Goal: Check status: Check status

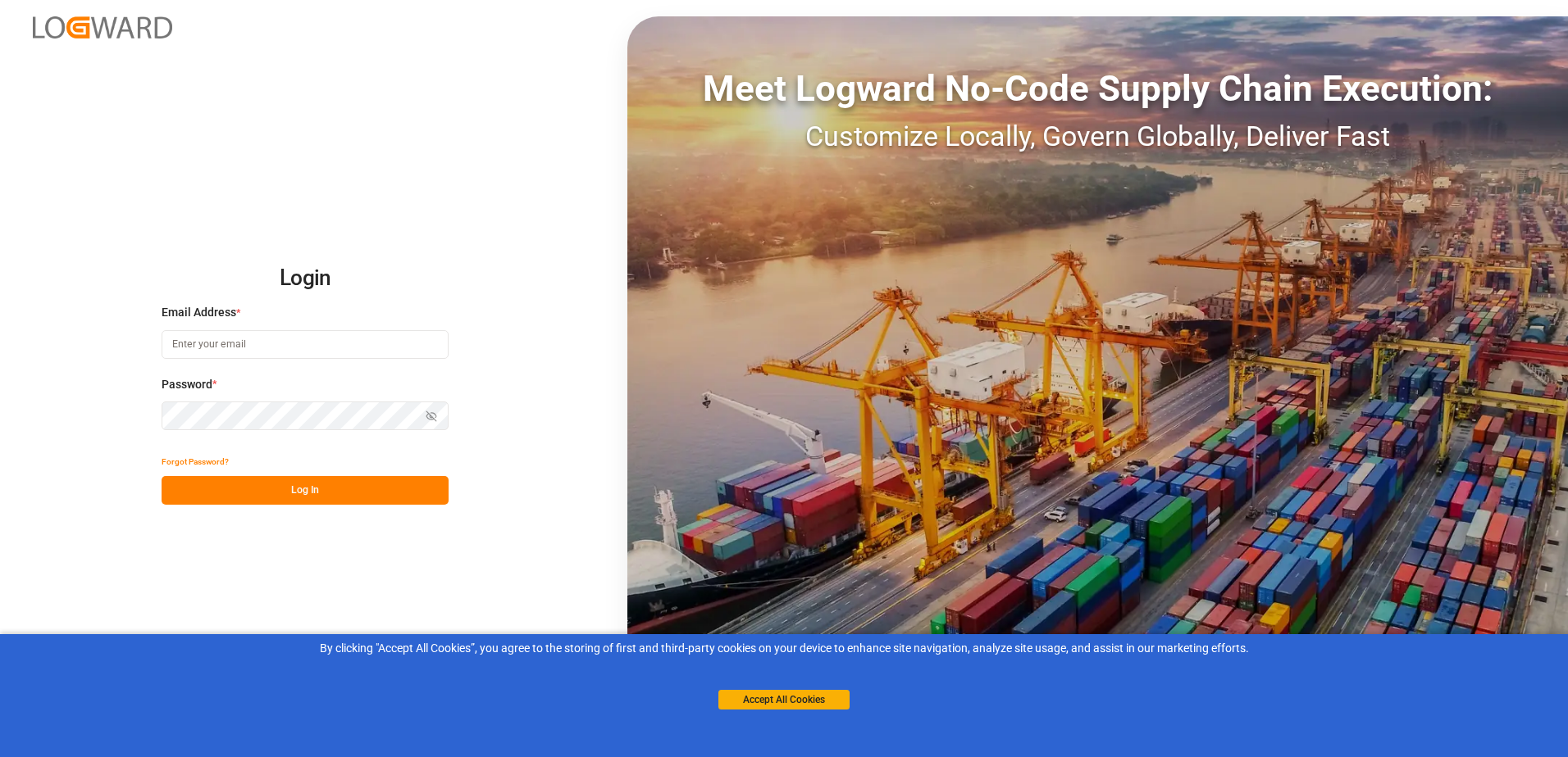
type input "[EMAIL_ADDRESS][PERSON_NAME][DOMAIN_NAME]"
click at [279, 490] on button "Log In" at bounding box center [305, 490] width 287 height 29
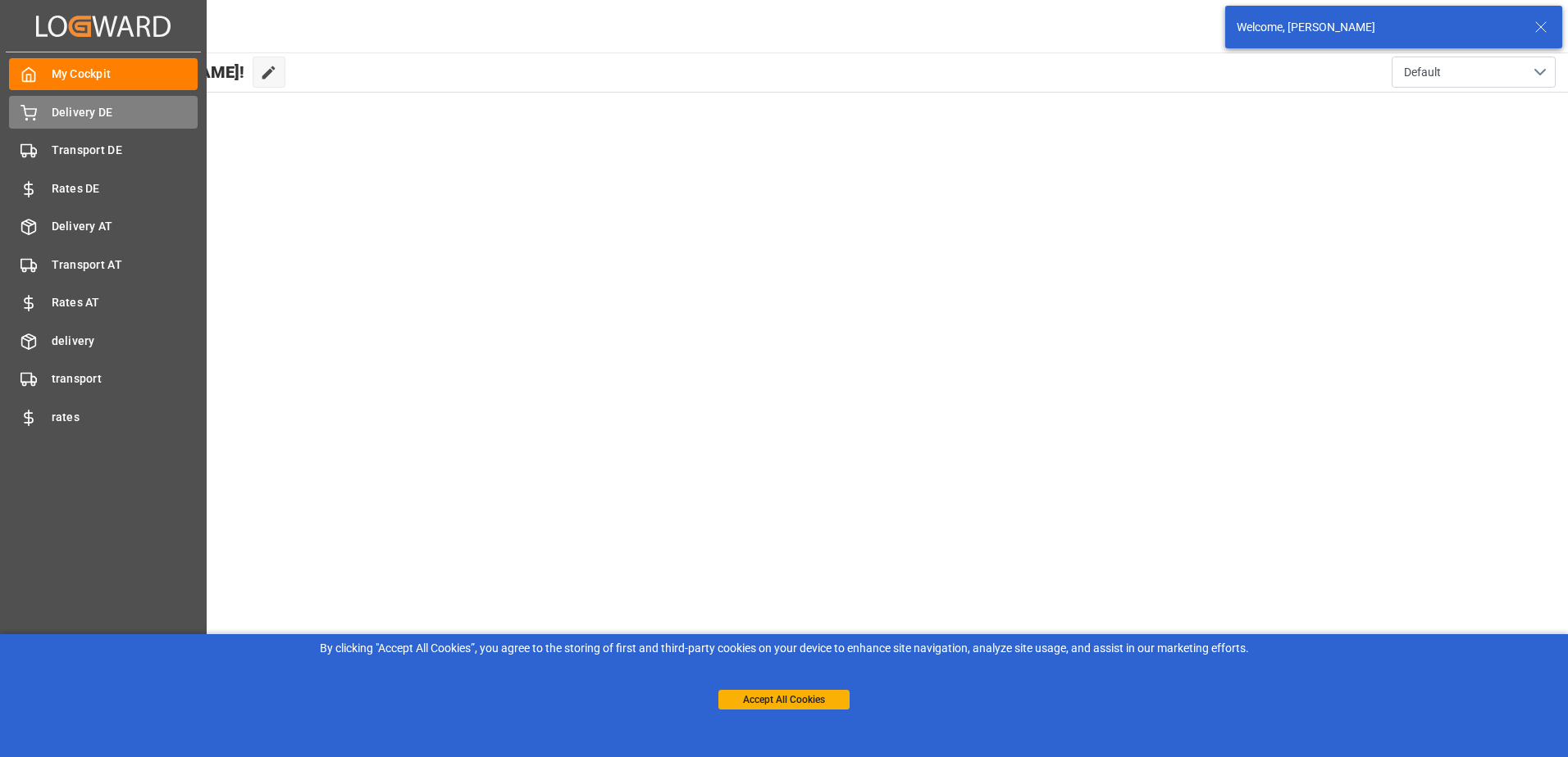
click at [74, 111] on span "Delivery DE" at bounding box center [125, 112] width 146 height 17
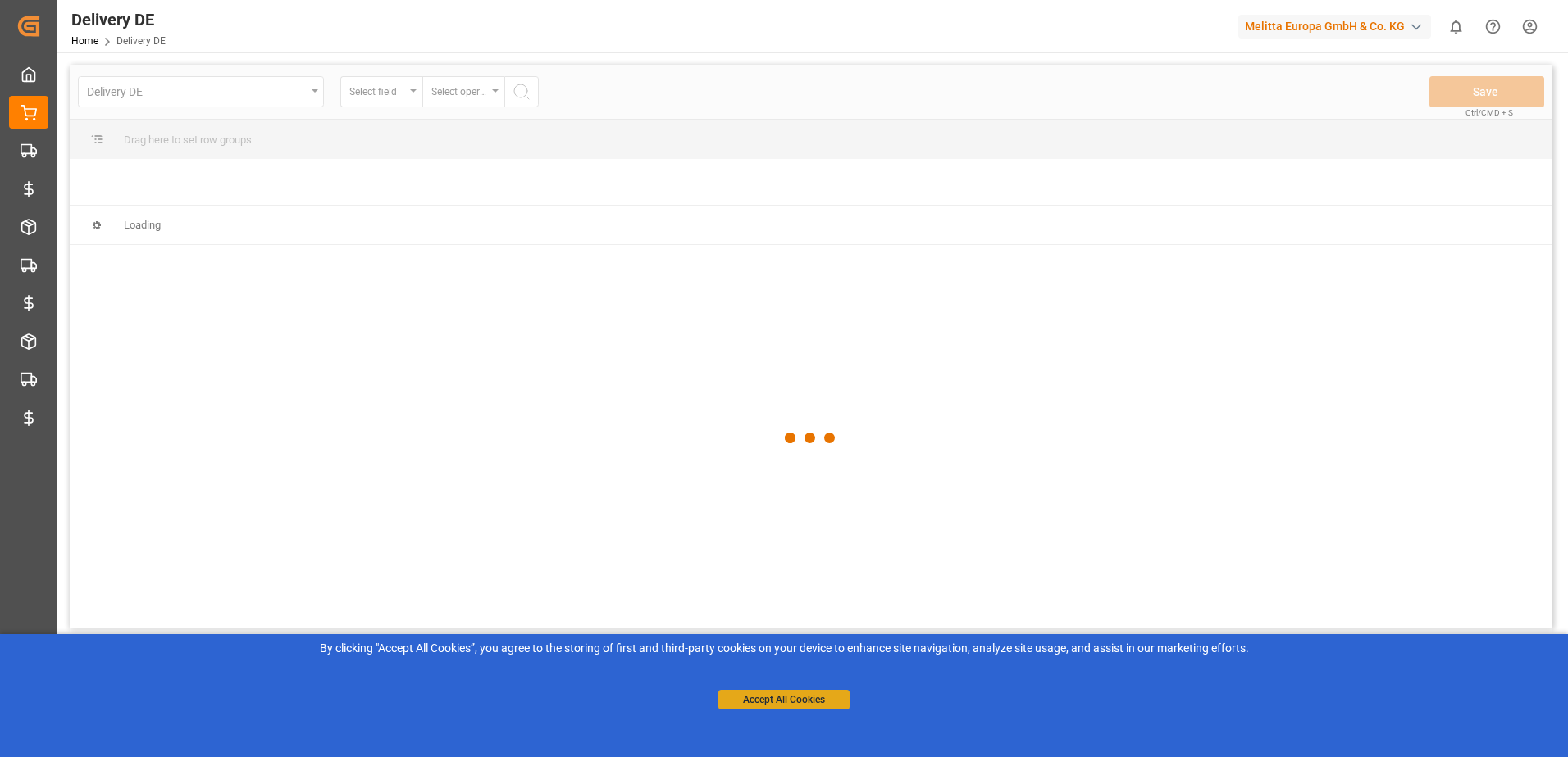
click at [803, 700] on button "Accept All Cookies" at bounding box center [784, 700] width 131 height 20
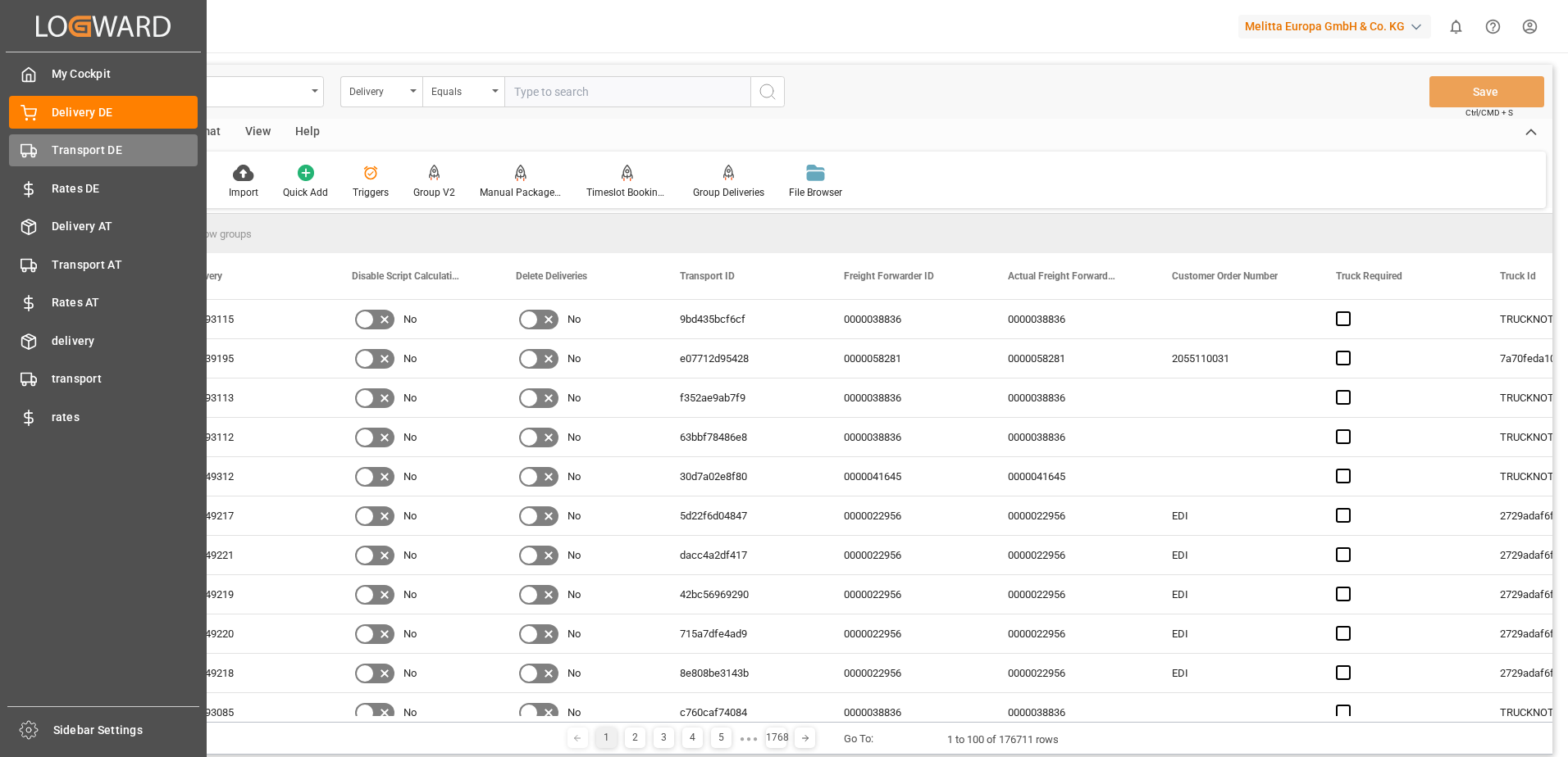
click at [32, 147] on rect at bounding box center [27, 149] width 10 height 9
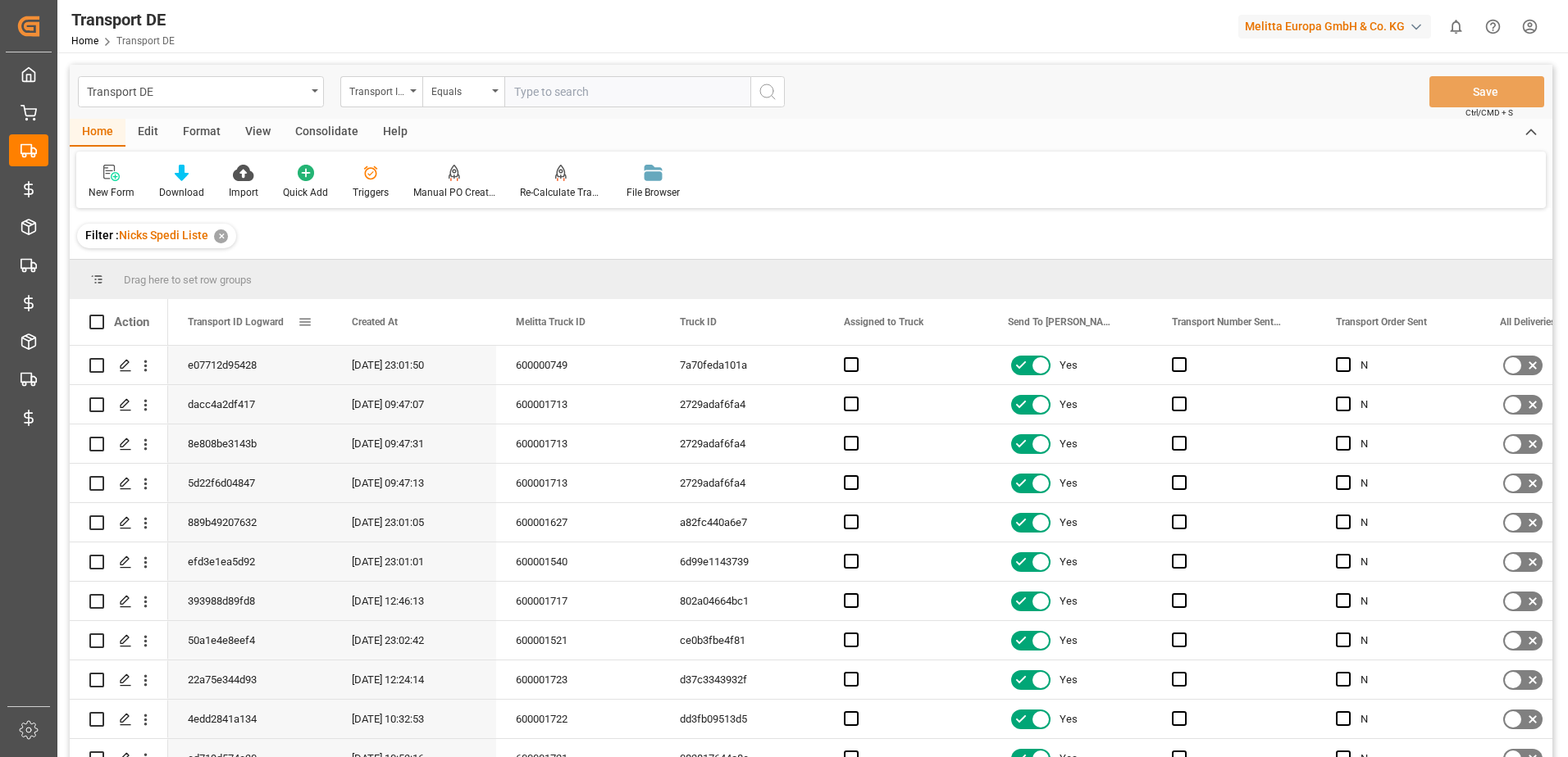
click at [305, 324] on span at bounding box center [305, 322] width 15 height 15
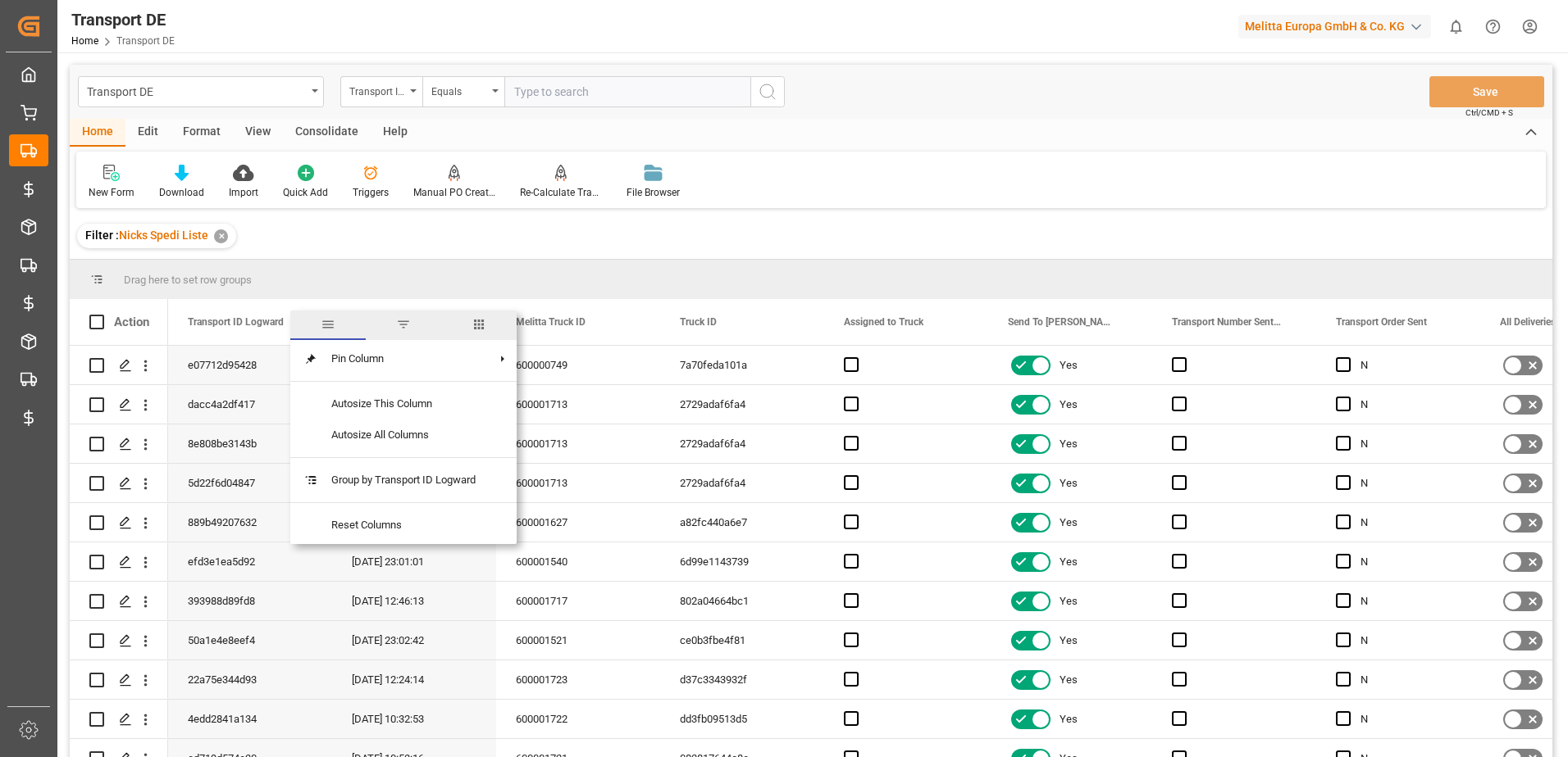
click at [146, 129] on div "Edit" at bounding box center [148, 132] width 45 height 28
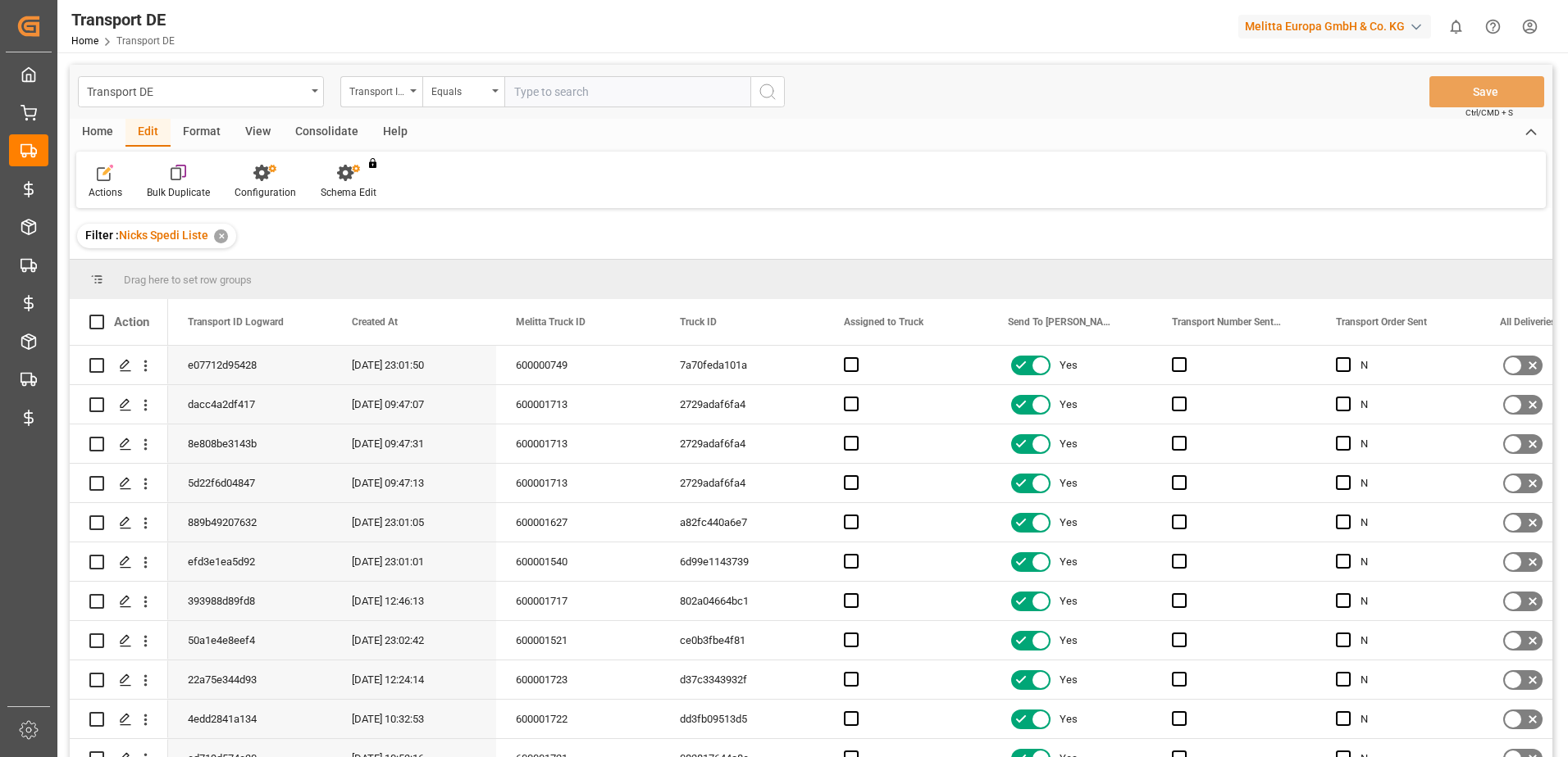
click at [182, 127] on div "Format" at bounding box center [202, 132] width 62 height 28
click at [250, 127] on div "View" at bounding box center [258, 132] width 50 height 28
click at [113, 127] on div "Home" at bounding box center [98, 132] width 55 height 28
click at [574, 93] on input "text" at bounding box center [627, 92] width 246 height 32
type input "5d22f6d04847"
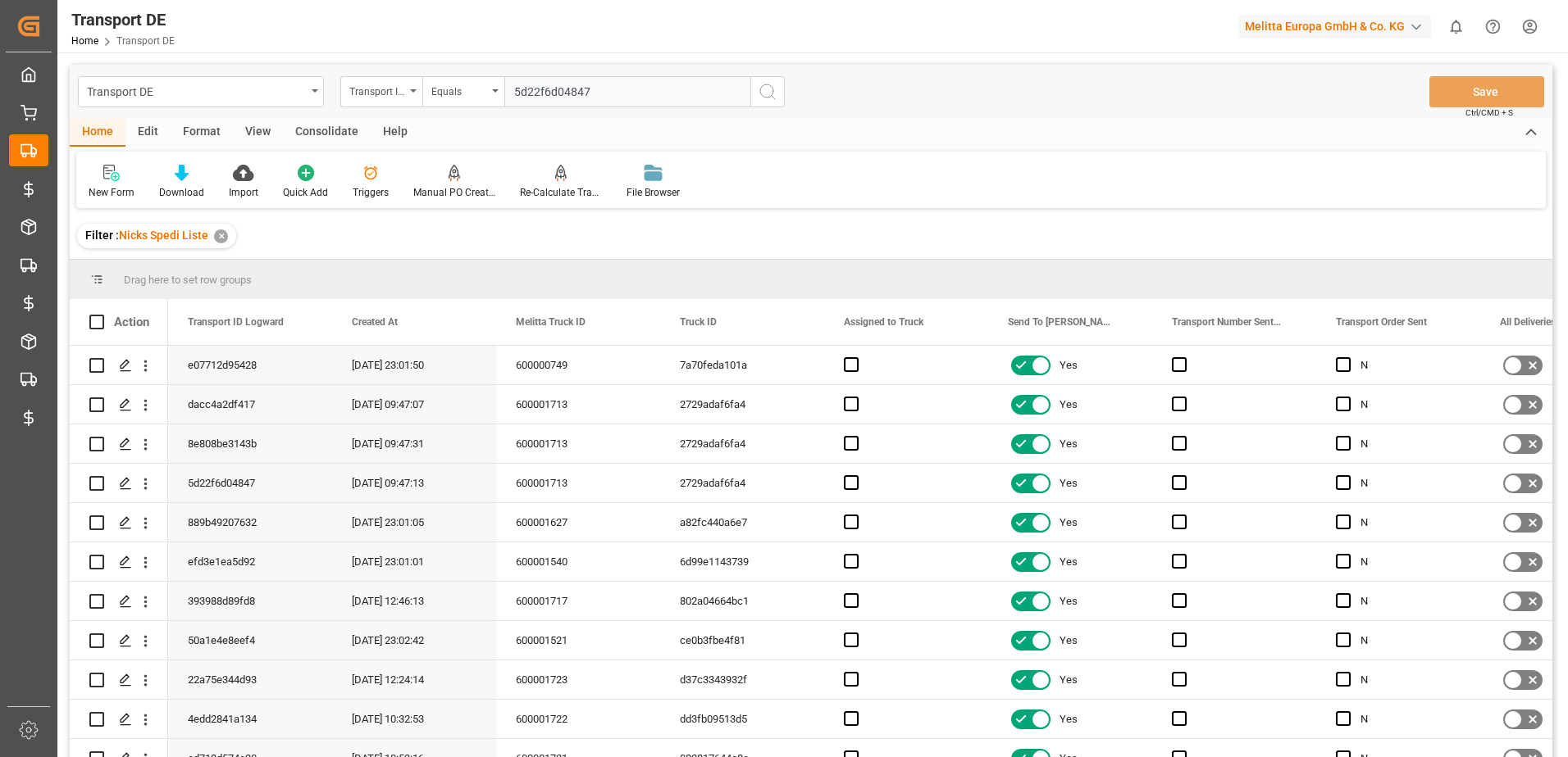
click at [764, 97] on circle "search button" at bounding box center [766, 90] width 13 height 13
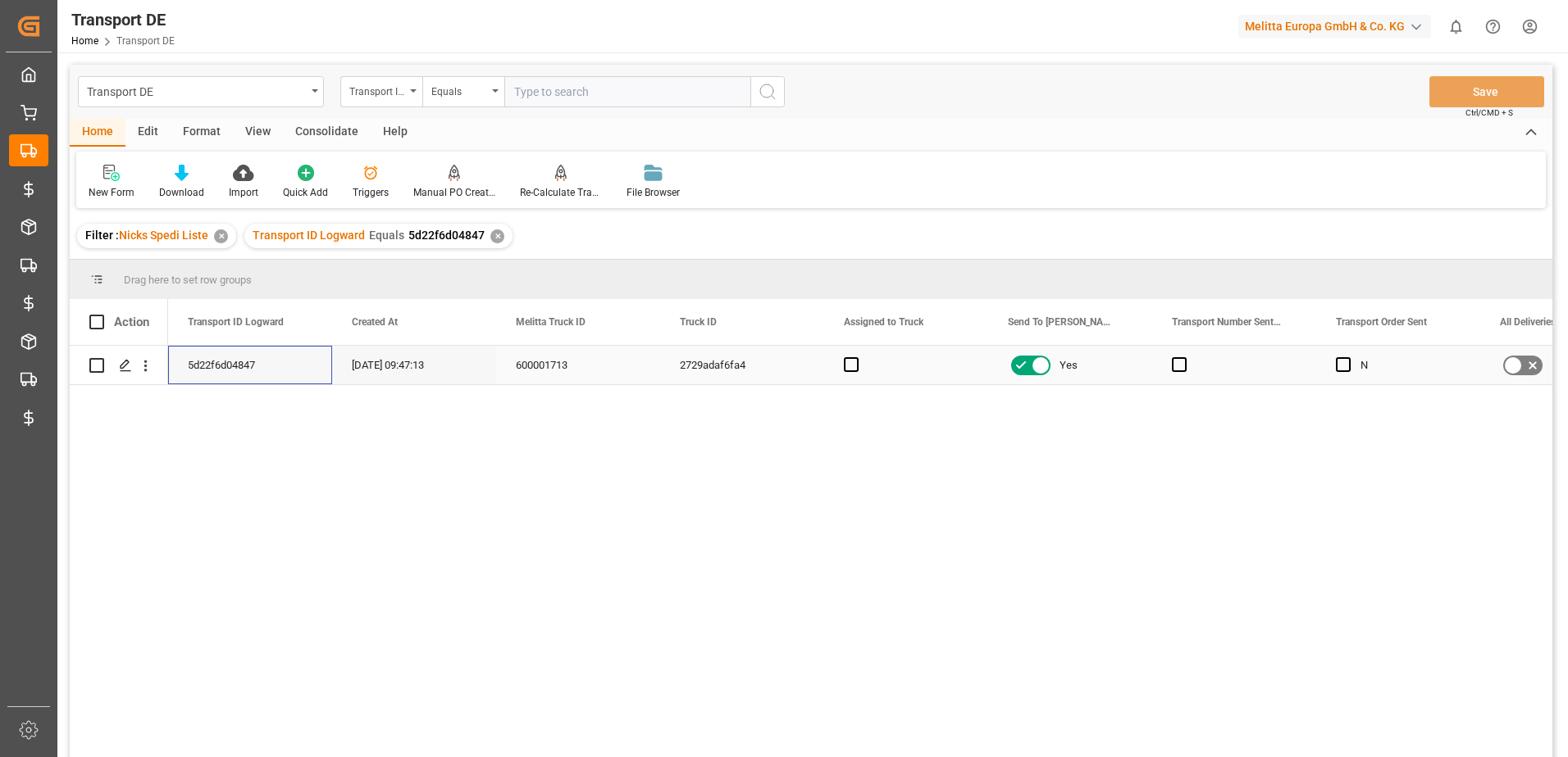
click at [267, 375] on div "5d22f6d04847" at bounding box center [250, 365] width 164 height 39
click at [272, 369] on div "5d22f6d04847" at bounding box center [250, 365] width 164 height 39
click at [536, 363] on div "600001713" at bounding box center [578, 365] width 164 height 39
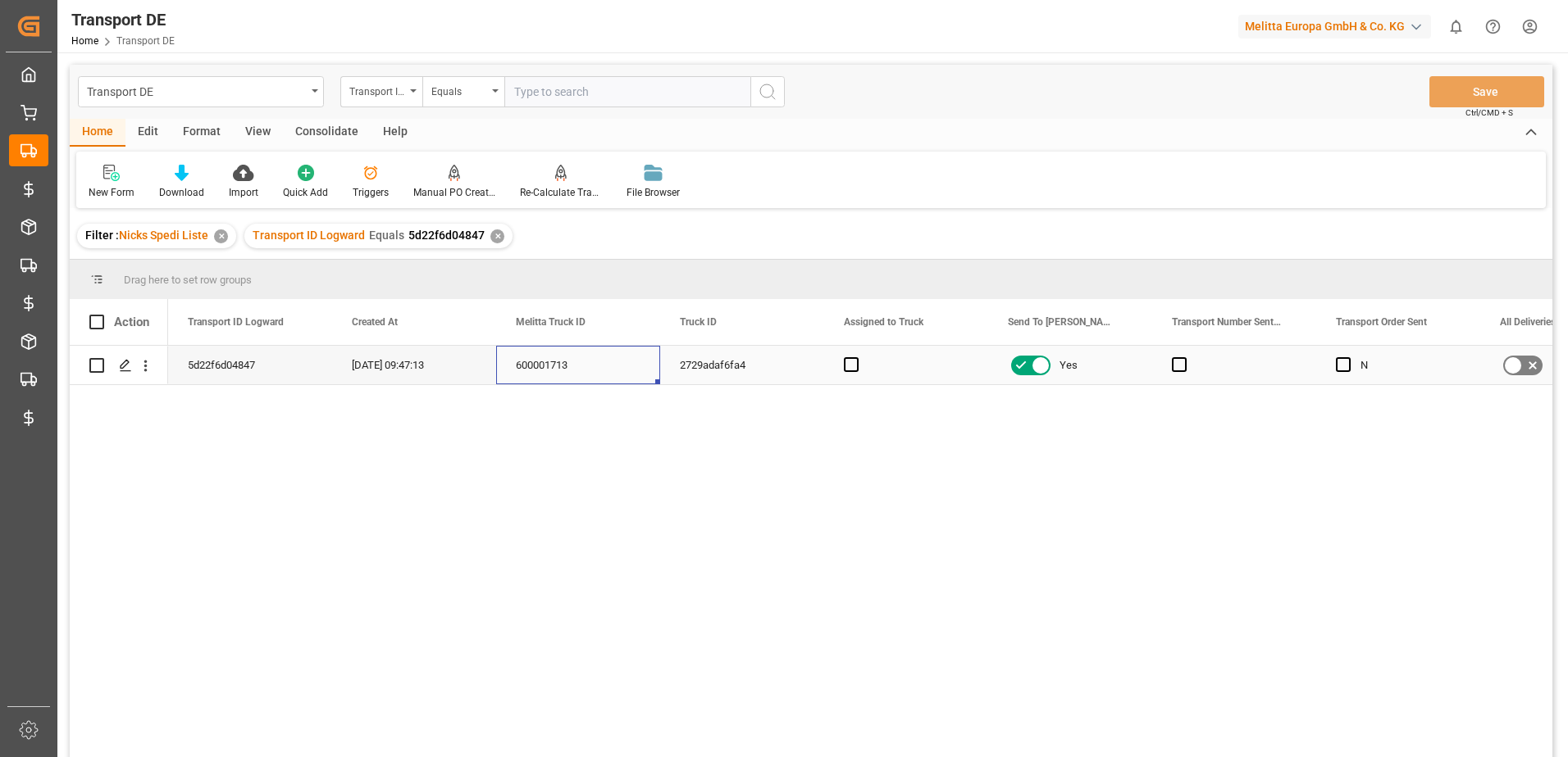
click at [411, 363] on div "[DATE] 09:47:13" at bounding box center [414, 365] width 164 height 39
click at [302, 364] on div "5d22f6d04847" at bounding box center [250, 365] width 164 height 39
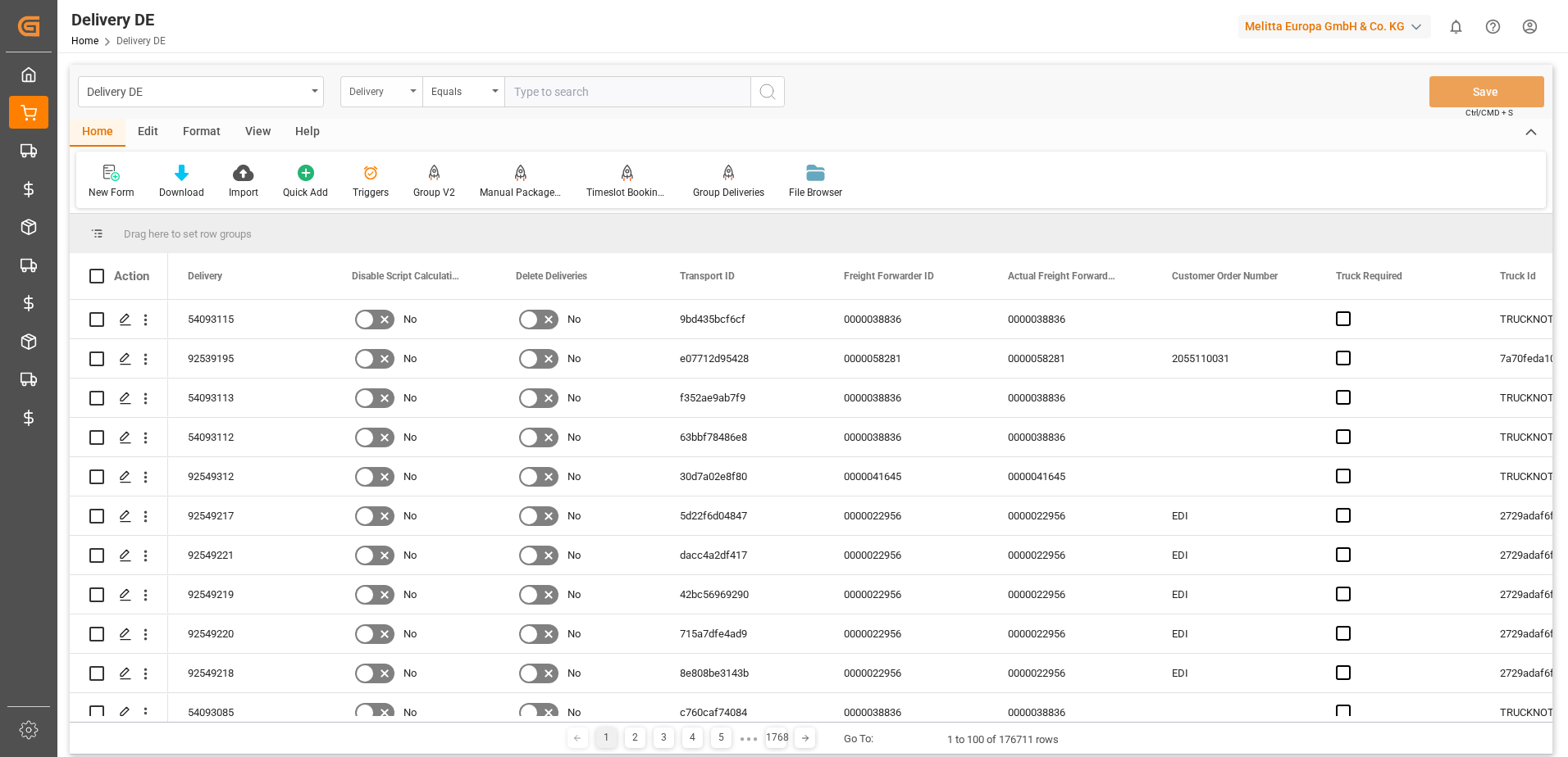
click at [392, 85] on div "Delivery" at bounding box center [377, 89] width 55 height 19
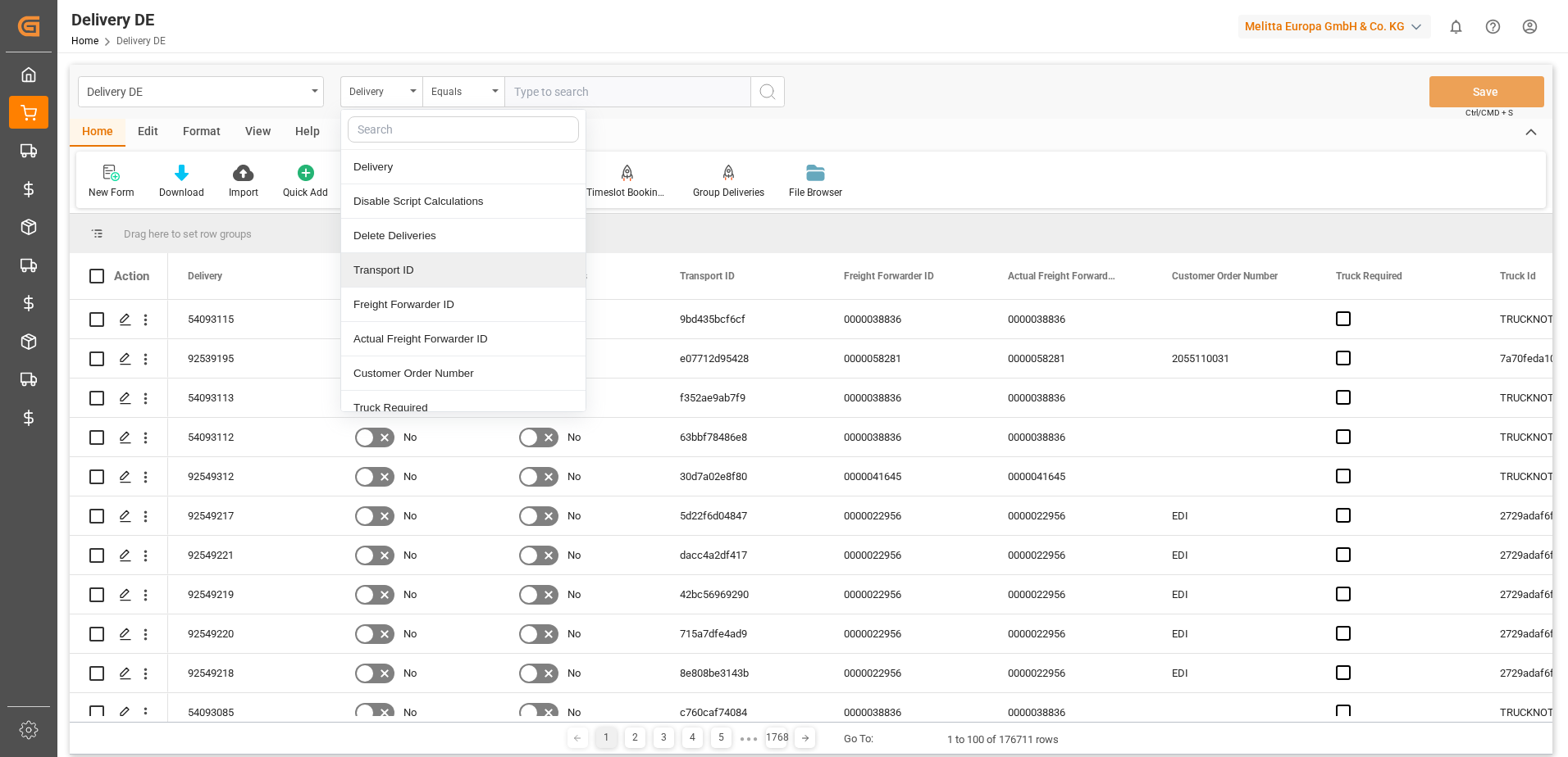
click at [419, 267] on div "Transport ID" at bounding box center [463, 270] width 244 height 35
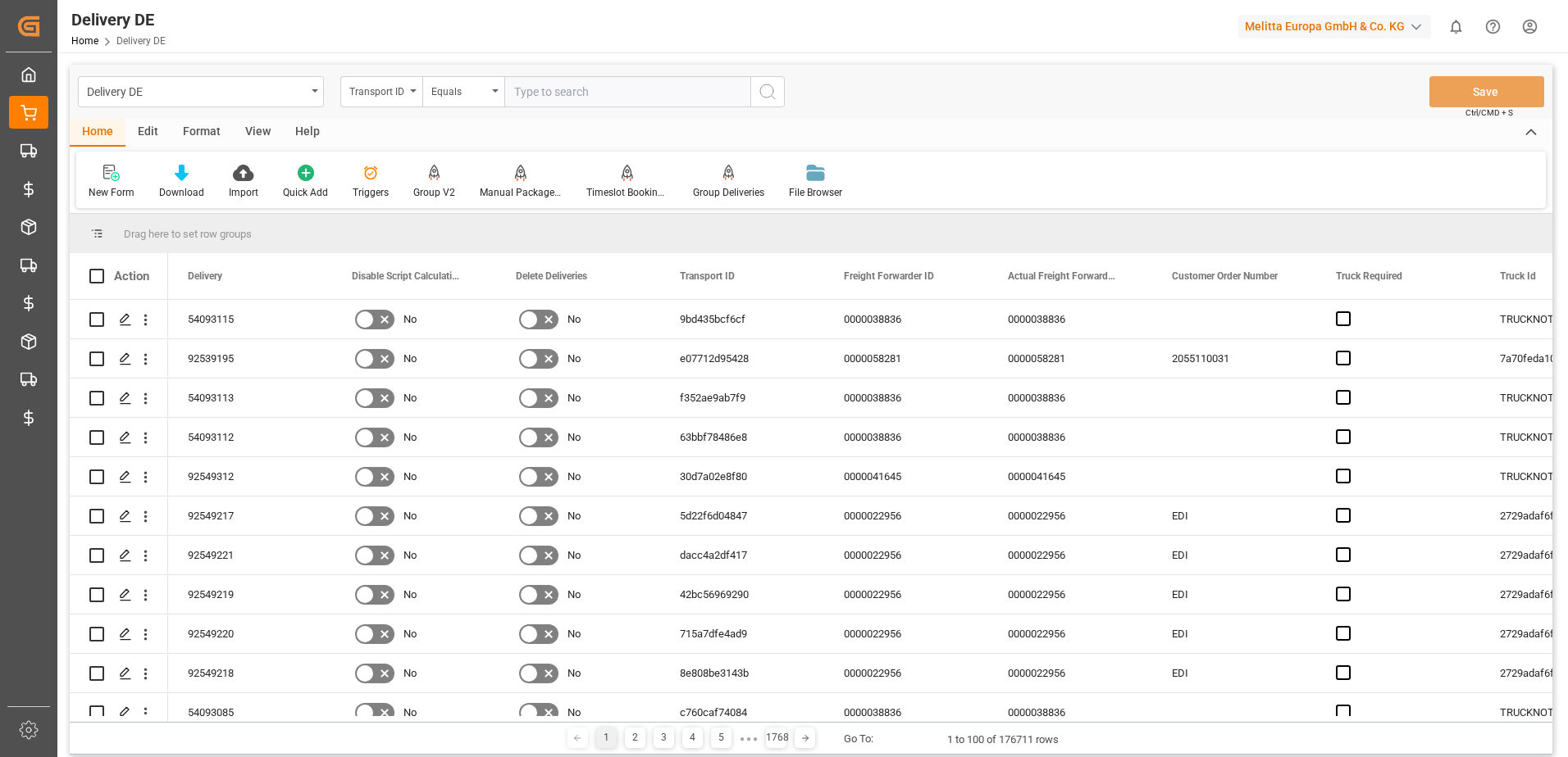
click at [572, 91] on input "text" at bounding box center [627, 92] width 246 height 32
type input "5d22f6d04847"
click at [767, 84] on circle "search button" at bounding box center [766, 90] width 13 height 13
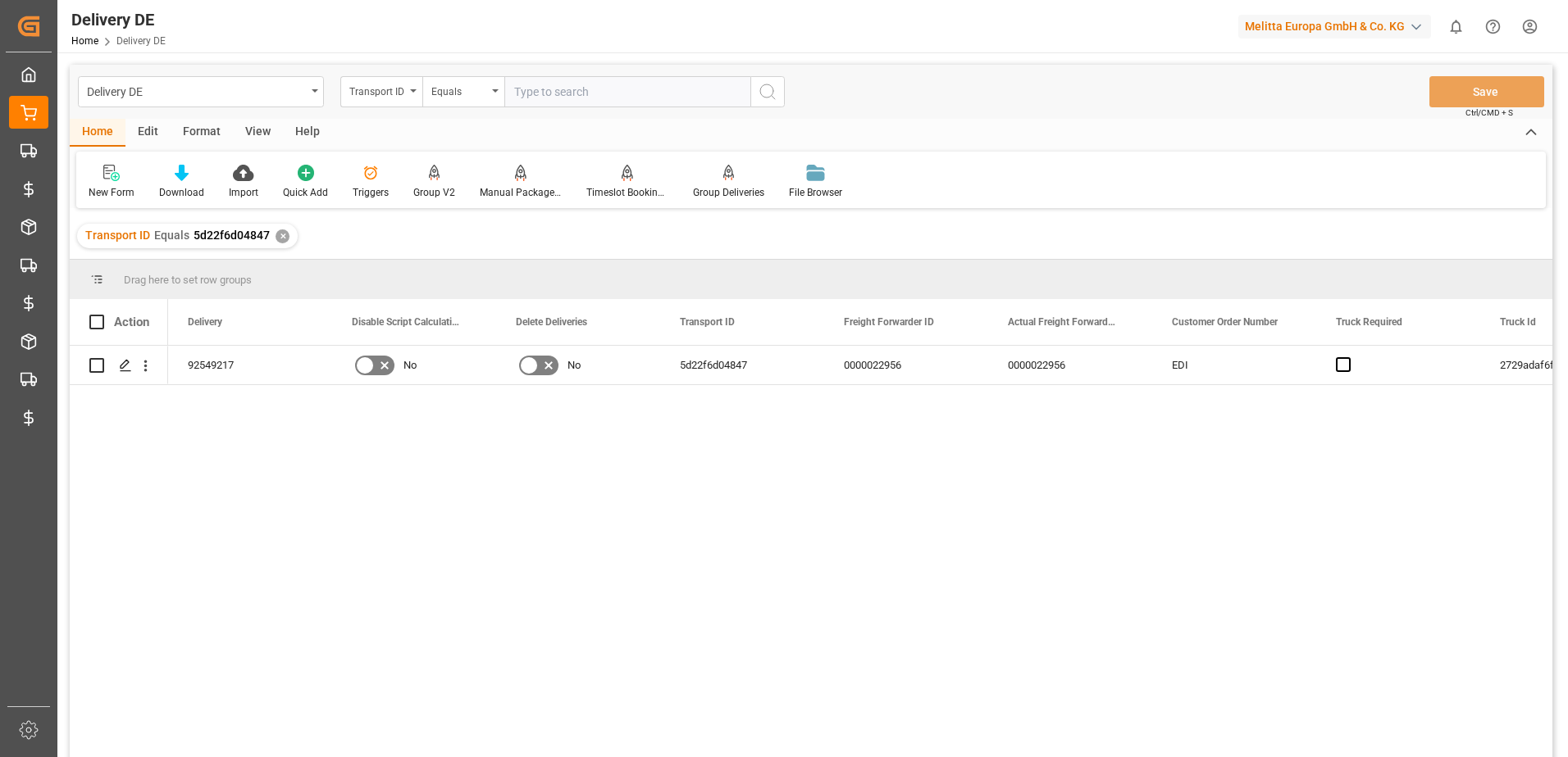
click at [570, 97] on input "text" at bounding box center [627, 92] width 246 height 32
click at [569, 94] on input "text" at bounding box center [627, 92] width 246 height 32
type input "42bc56969290"
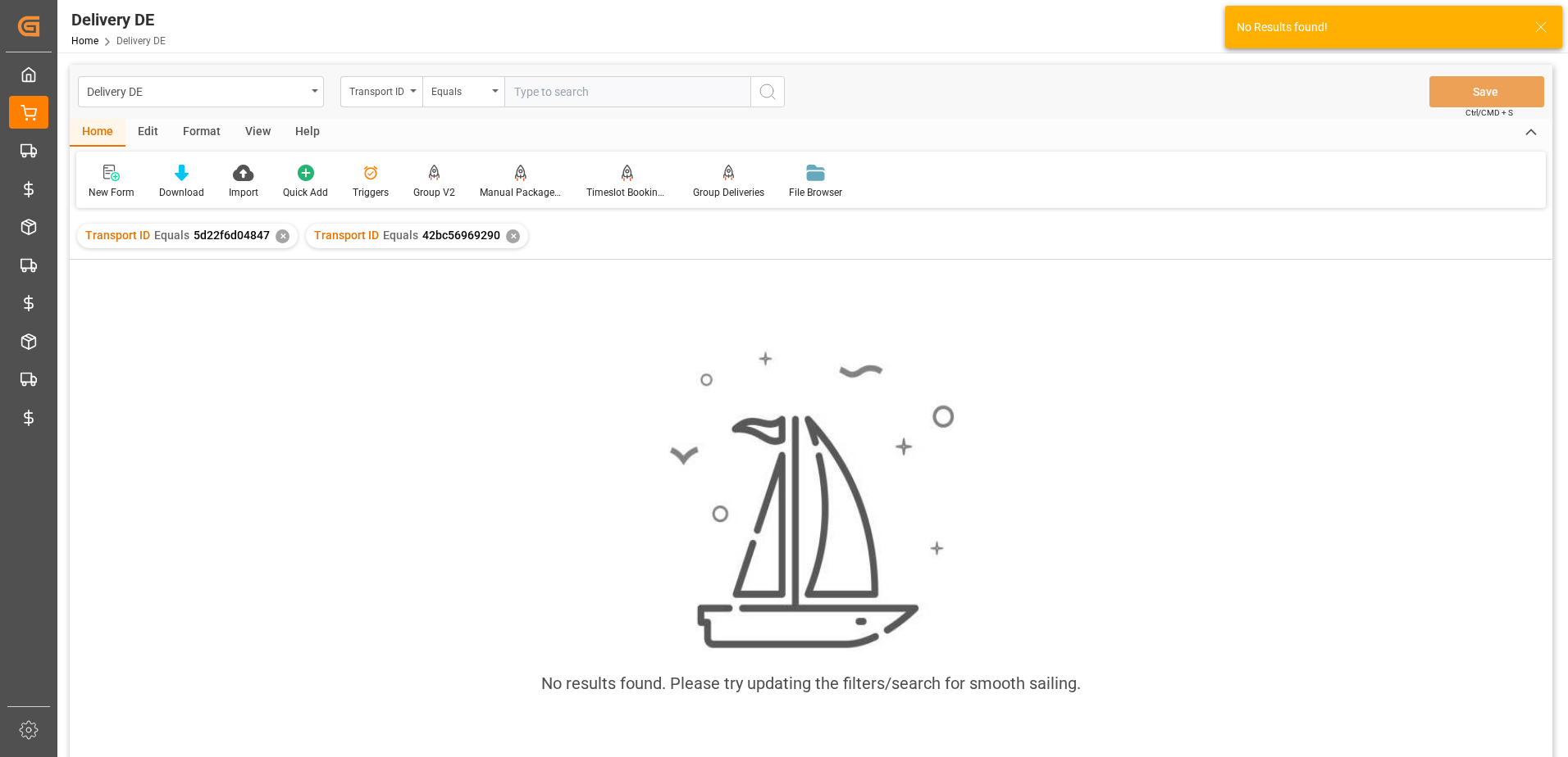
click at [283, 235] on div "✕" at bounding box center [283, 236] width 14 height 14
